Goal: Check status

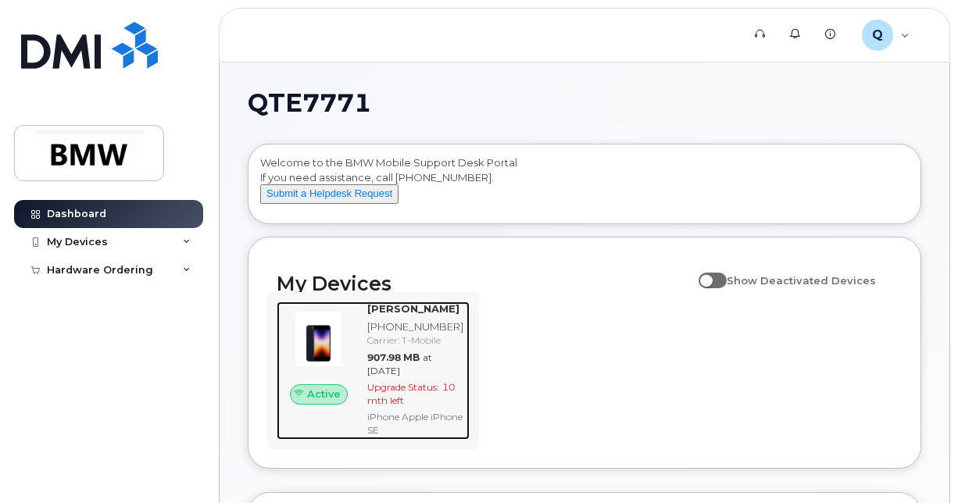
click at [408, 407] on div "Upgrade Status: 10 mth left" at bounding box center [415, 394] width 96 height 27
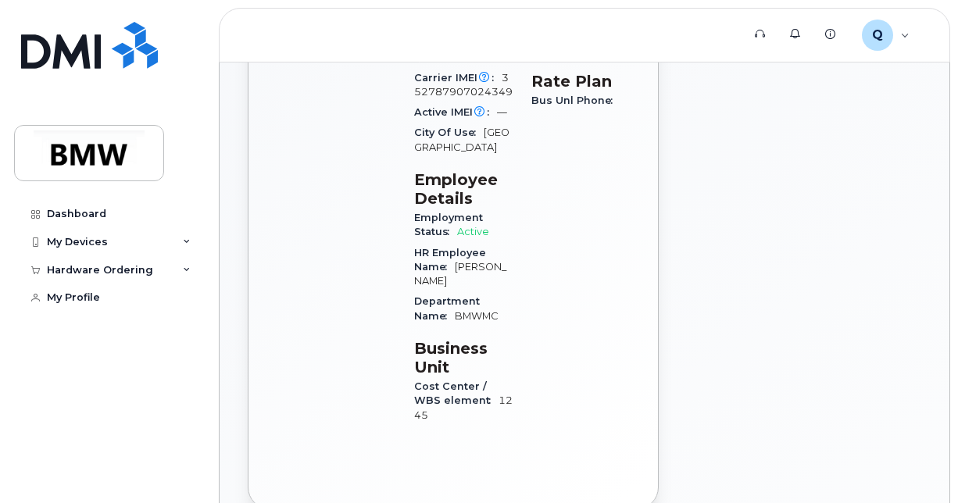
scroll to position [489, 0]
click at [187, 243] on icon at bounding box center [187, 242] width 8 height 8
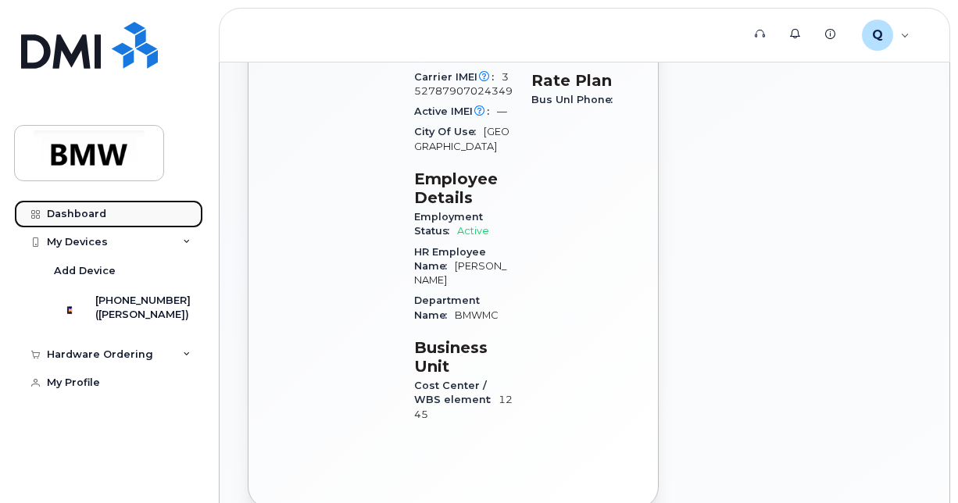
click at [84, 205] on link "Dashboard" at bounding box center [108, 214] width 189 height 28
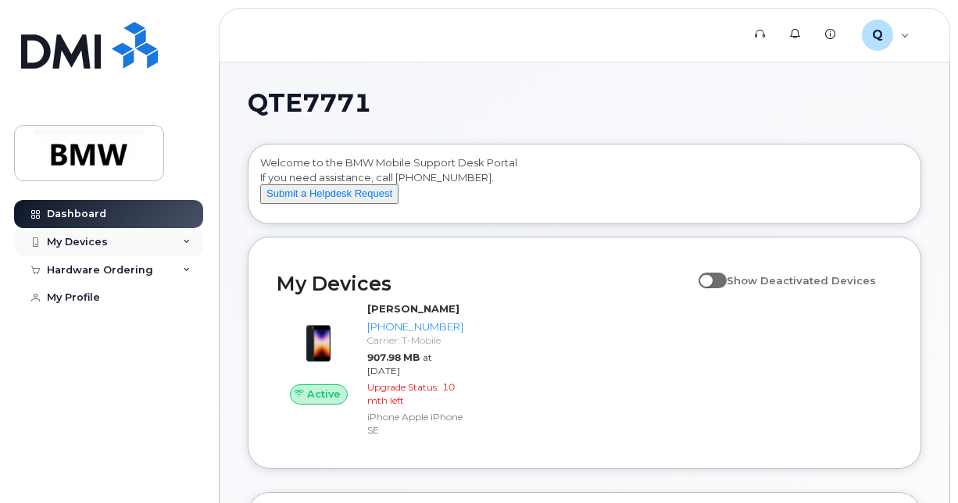
click at [184, 238] on icon at bounding box center [187, 242] width 8 height 8
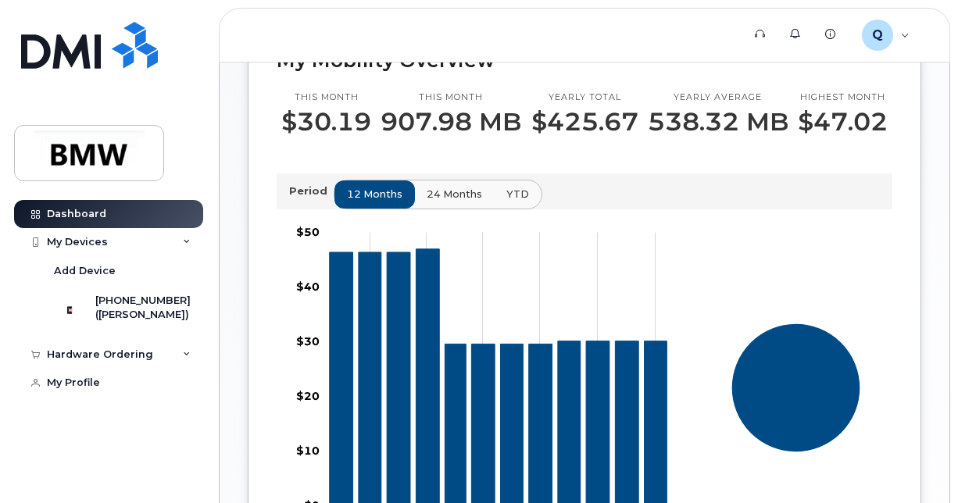
scroll to position [474, 0]
click at [464, 201] on span "24 months" at bounding box center [455, 193] width 55 height 15
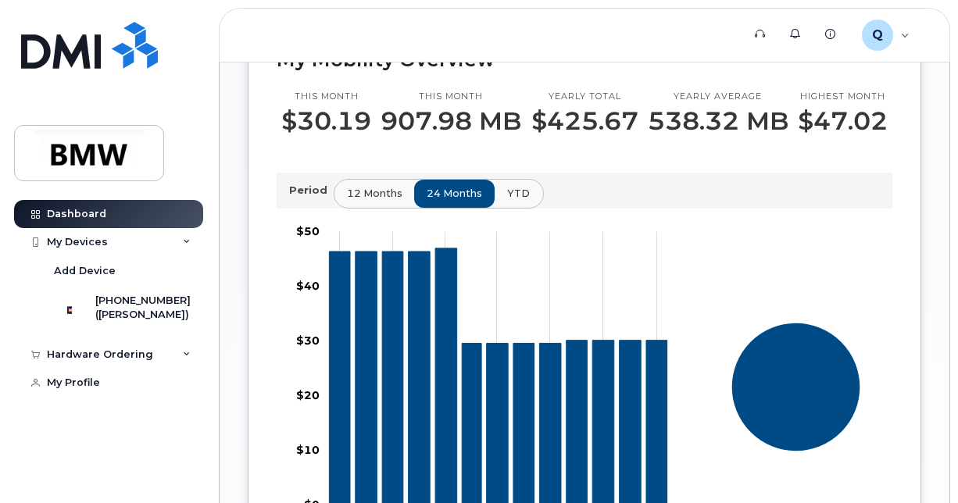
click at [507, 201] on span "YTD" at bounding box center [518, 193] width 23 height 15
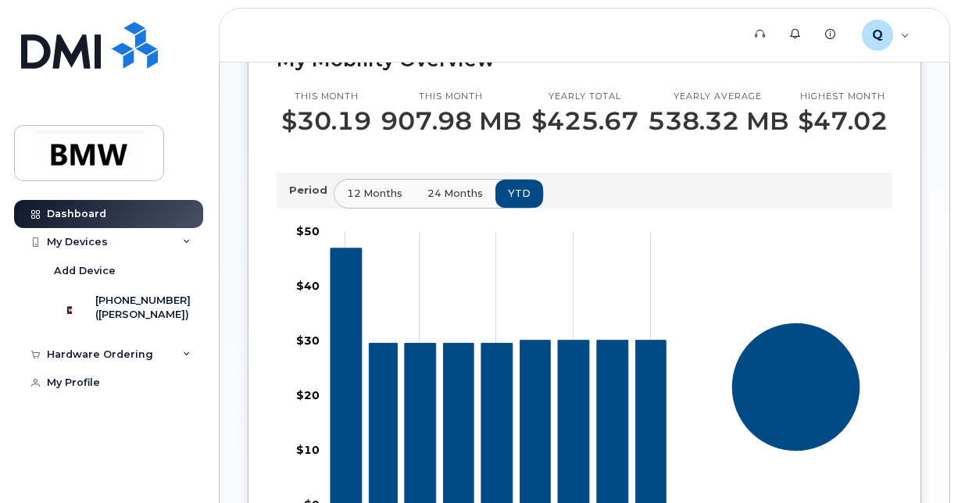
click at [428, 201] on span "24 months" at bounding box center [455, 193] width 55 height 15
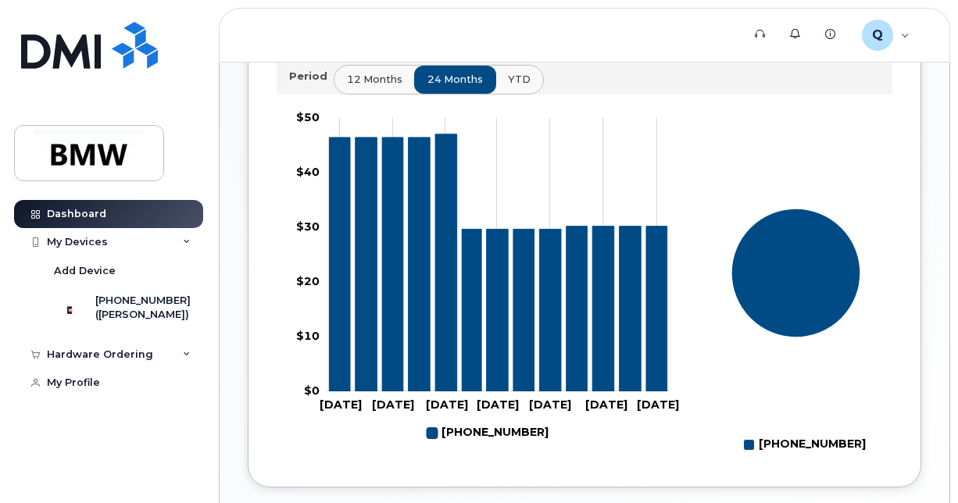
scroll to position [589, 0]
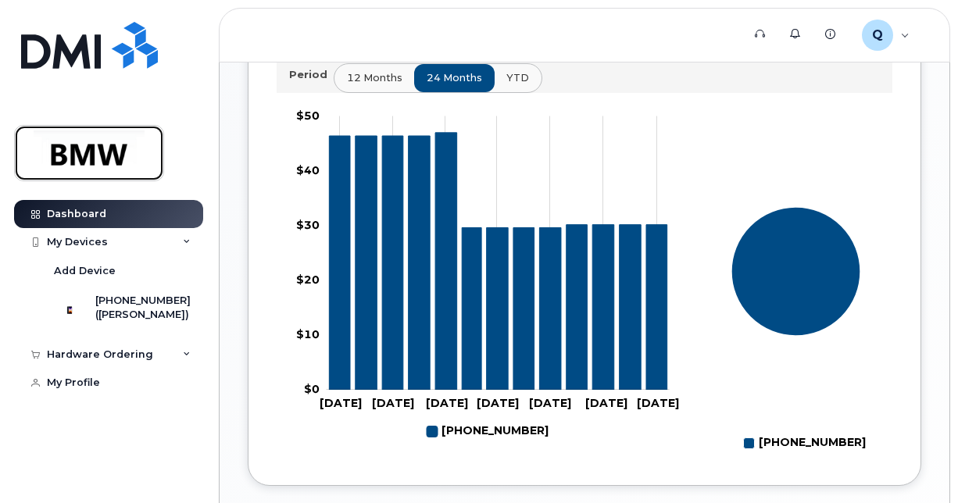
click at [76, 159] on img at bounding box center [89, 153] width 120 height 45
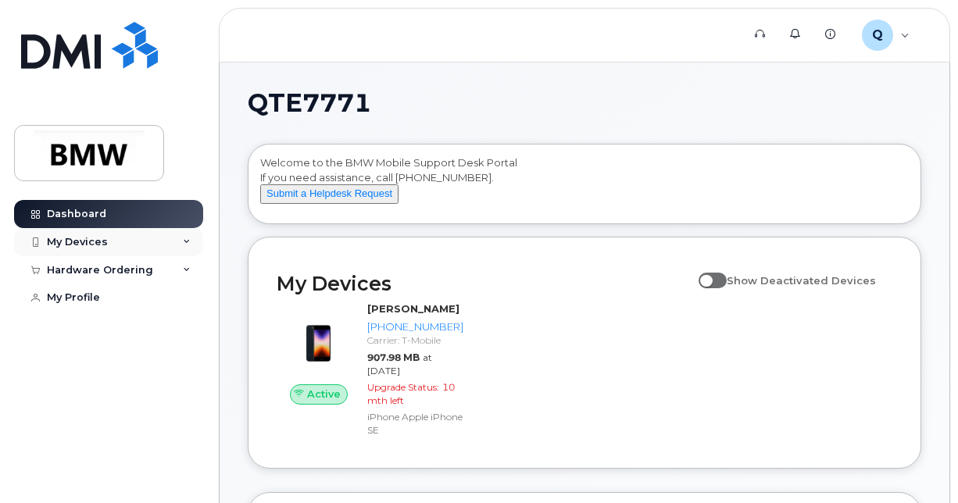
click at [72, 231] on div "My Devices" at bounding box center [108, 242] width 189 height 28
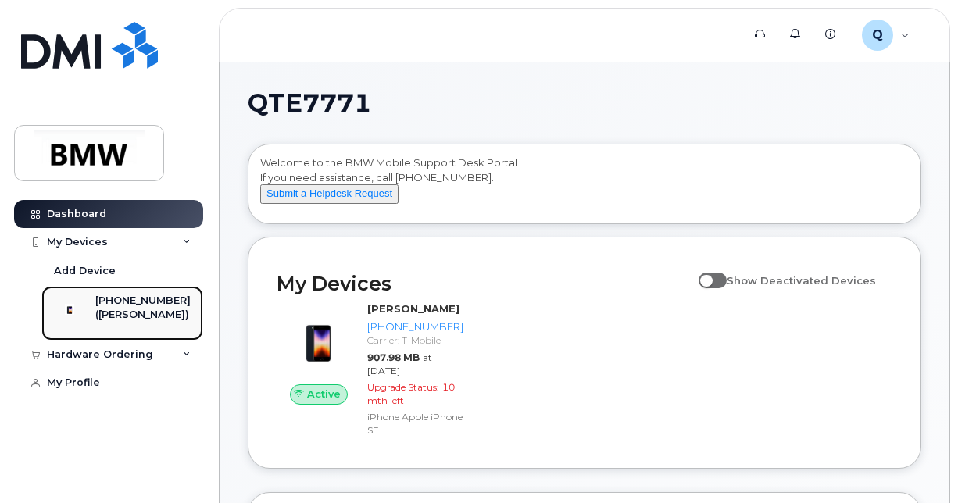
click at [114, 326] on div "864-837-0830 (Serena Harn)" at bounding box center [142, 313] width 95 height 39
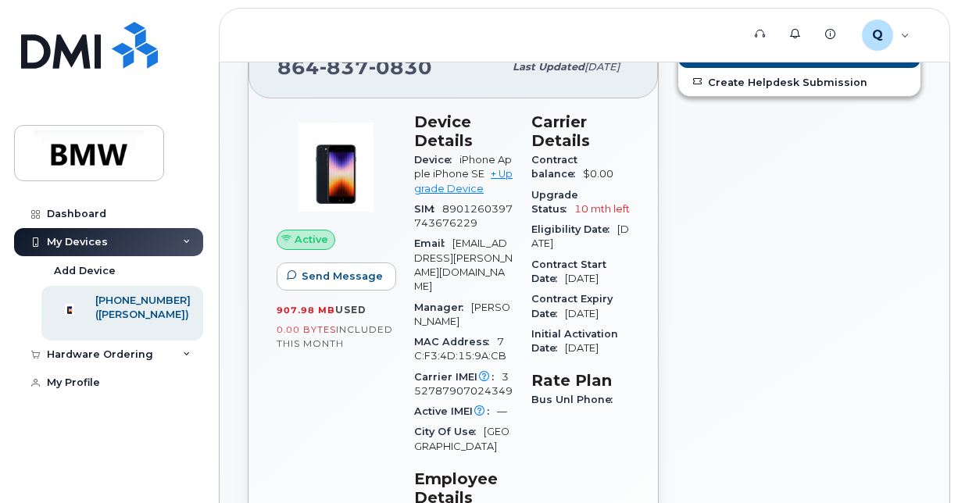
scroll to position [183, 0]
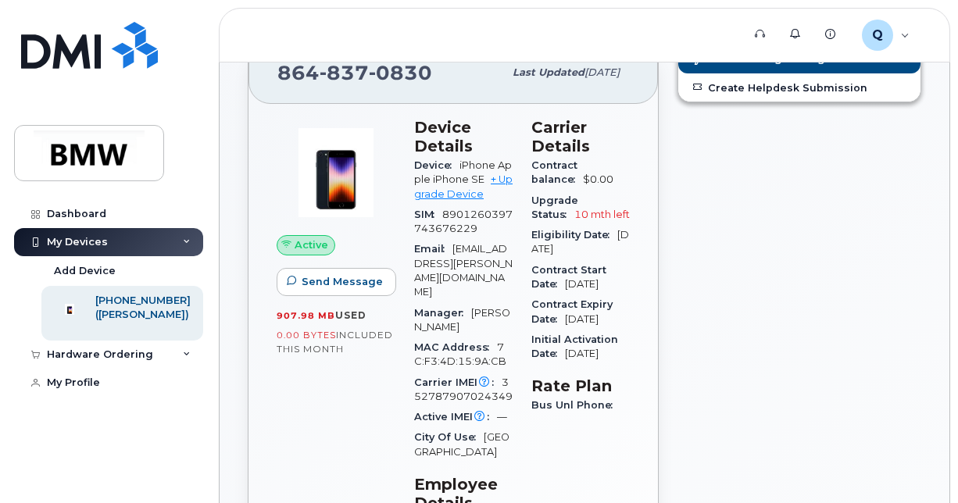
drag, startPoint x: 594, startPoint y: 249, endPoint x: 534, endPoint y: 238, distance: 61.0
click at [534, 238] on div "Eligibility Date Aug 06, 2026" at bounding box center [581, 242] width 98 height 35
drag, startPoint x: 534, startPoint y: 238, endPoint x: 594, endPoint y: 252, distance: 61.6
click at [594, 252] on div "Eligibility Date Aug 06, 2026" at bounding box center [581, 242] width 98 height 35
click at [588, 249] on span "Aug 06, 2026" at bounding box center [581, 242] width 98 height 26
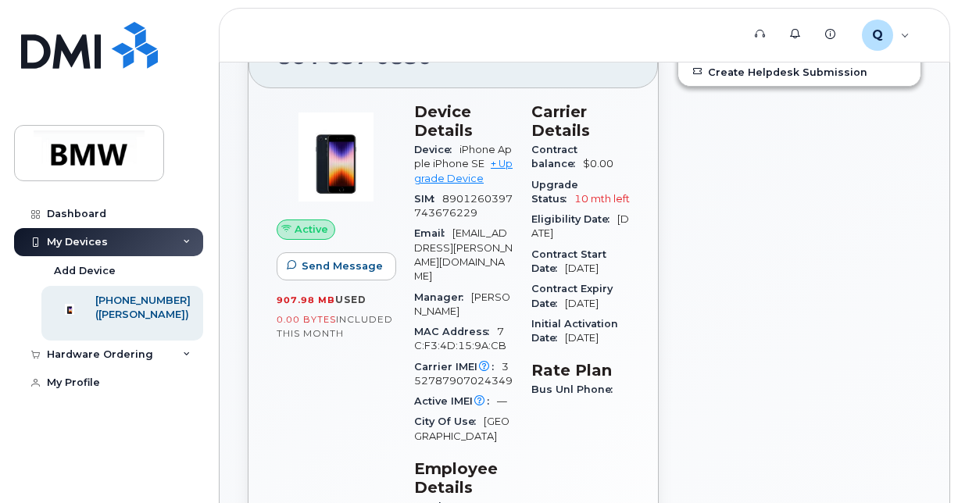
scroll to position [198, 0]
drag, startPoint x: 600, startPoint y: 234, endPoint x: 532, endPoint y: 222, distance: 69.9
click at [532, 222] on div "Eligibility Date Aug 06, 2026" at bounding box center [581, 227] width 98 height 35
drag, startPoint x: 532, startPoint y: 222, endPoint x: 599, endPoint y: 237, distance: 68.8
click at [599, 237] on div "Eligibility Date Aug 06, 2026" at bounding box center [581, 227] width 98 height 35
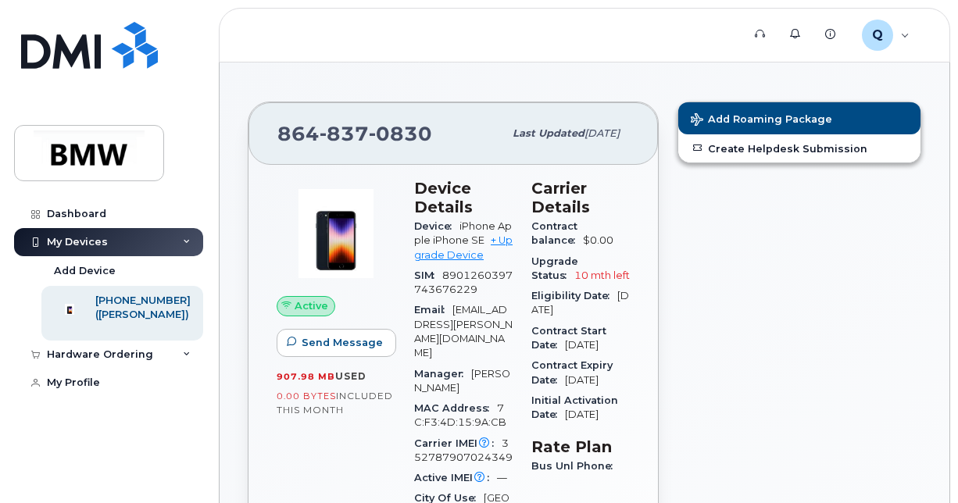
scroll to position [121, 0]
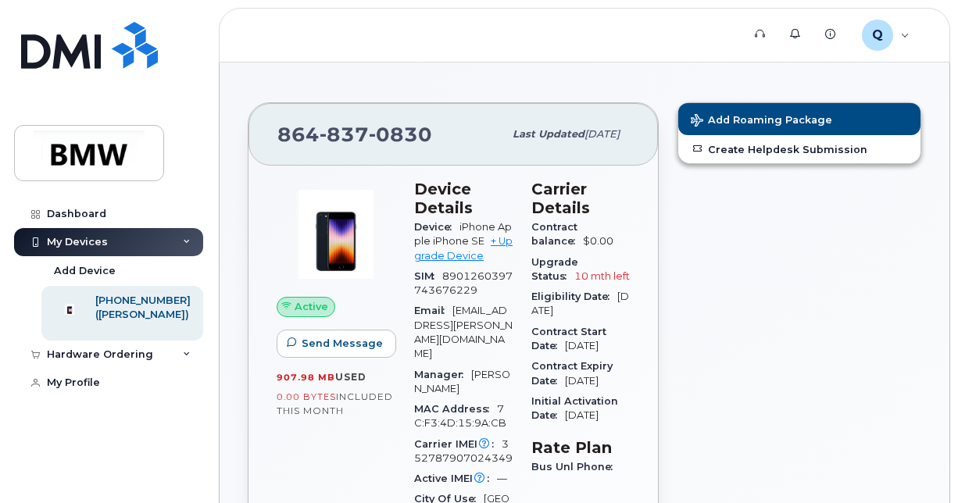
click at [566, 124] on div "Last updated Sep 12, 2025" at bounding box center [566, 134] width 126 height 33
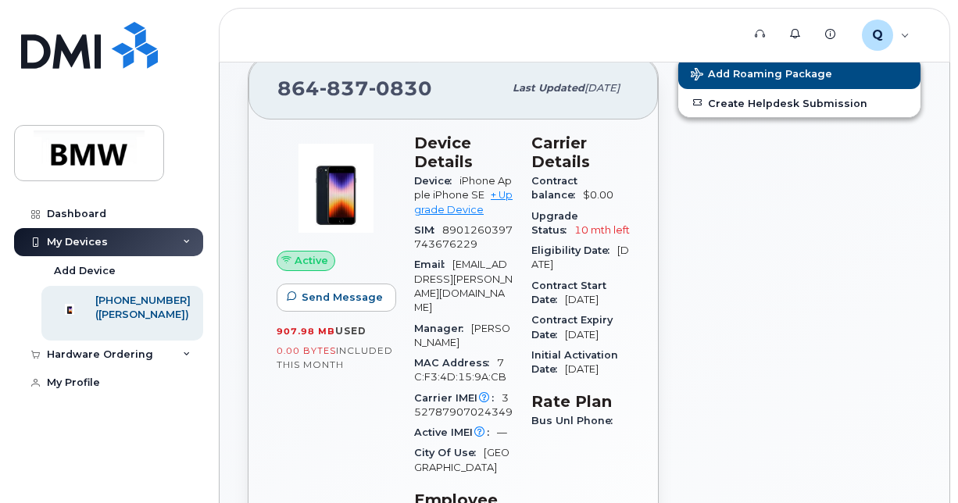
scroll to position [0, 0]
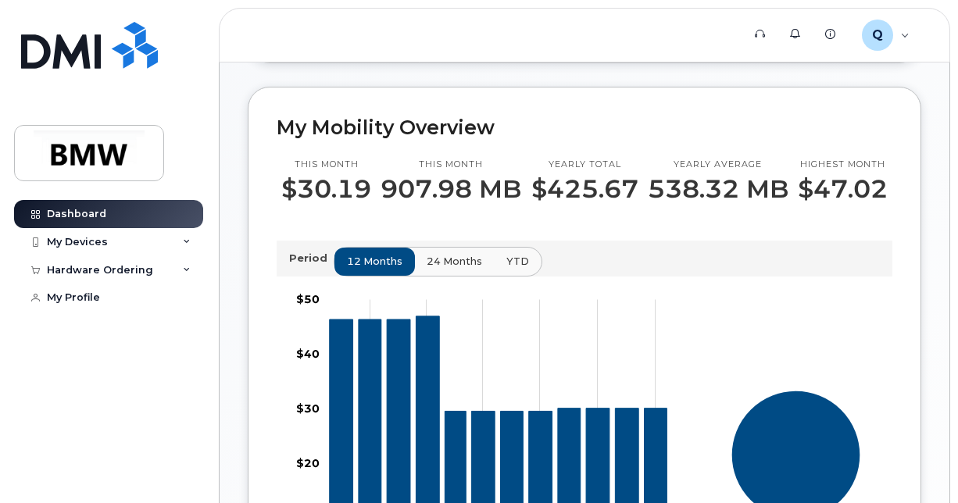
scroll to position [406, 0]
click at [270, 367] on div "Zoom Out $10 $-10 $-5 $0 $5 $10 $15 $20 $25 $30 $35 $40 $60 $50 $-20 L [DATE] N…" at bounding box center [478, 464] width 423 height 371
